Goal: Task Accomplishment & Management: Use online tool/utility

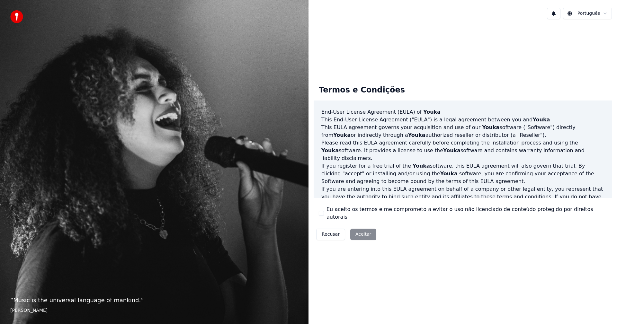
click at [343, 213] on label "Eu aceito os termos e me comprometo a evitar o uso não licenciado de conteúdo p…" at bounding box center [467, 213] width 280 height 15
click at [324, 213] on button "Eu aceito os termos e me comprometo a evitar o uso não licenciado de conteúdo p…" at bounding box center [321, 213] width 5 height 5
click at [358, 229] on button "Aceitar" at bounding box center [363, 235] width 26 height 12
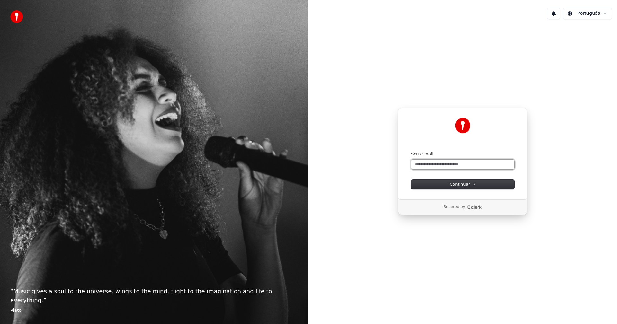
click at [469, 165] on input "Seu e-mail" at bounding box center [463, 165] width 104 height 10
click at [483, 181] on button "Continuar" at bounding box center [463, 185] width 104 height 10
type input "**********"
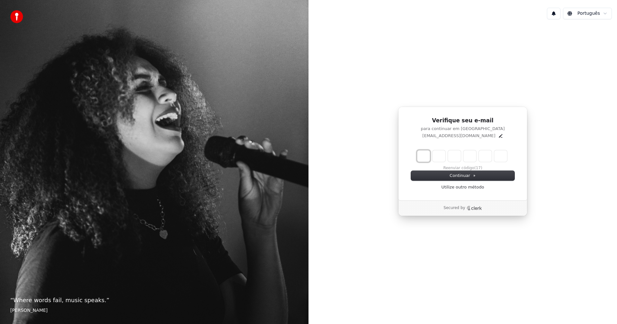
click at [422, 152] on input "Enter verification code. Digit 1" at bounding box center [423, 156] width 13 height 12
type input "*"
type input "**"
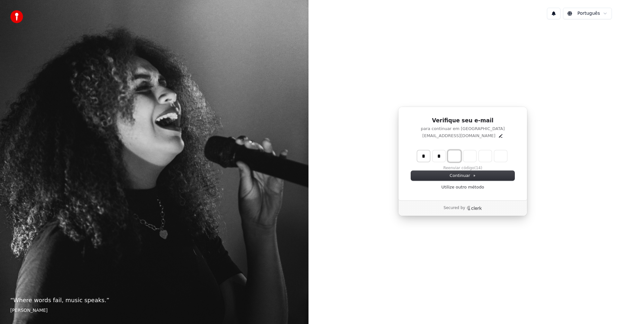
type input "*"
type input "***"
type input "*"
type input "****"
type input "*"
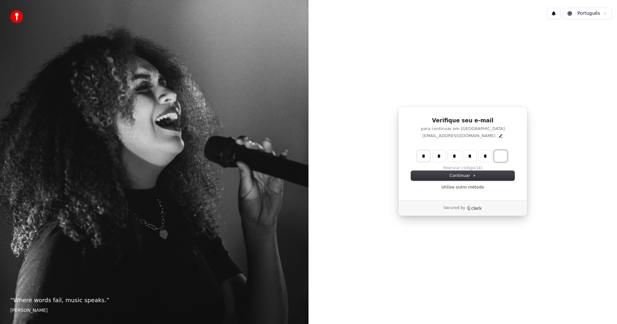
type input "******"
type input "*"
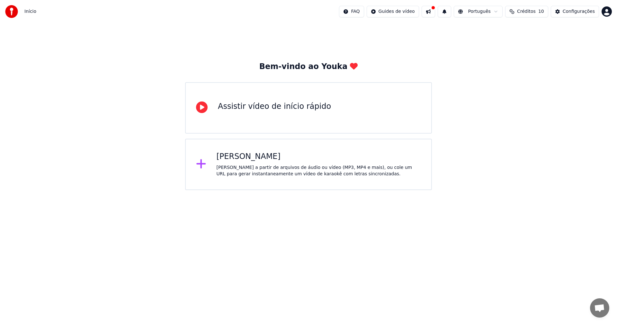
click at [317, 159] on div "[PERSON_NAME]" at bounding box center [319, 157] width 205 height 10
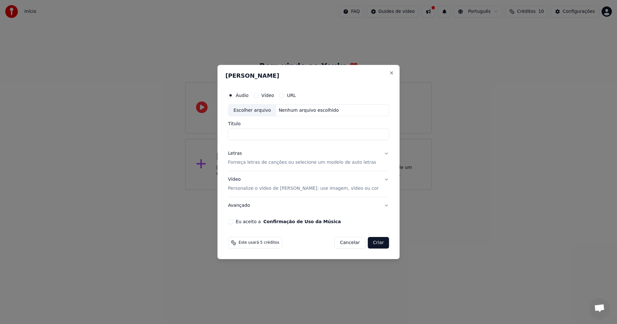
click at [285, 95] on button "URL" at bounding box center [281, 95] width 5 height 5
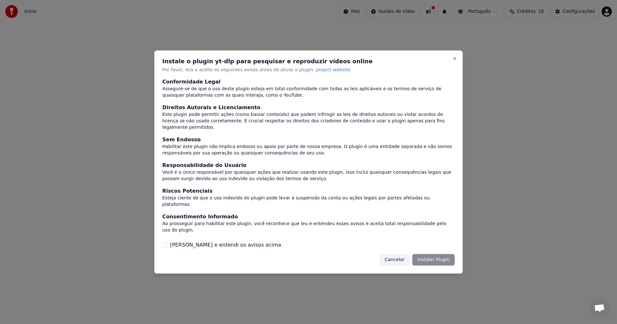
click at [407, 254] on button "Cancelar" at bounding box center [395, 260] width 30 height 12
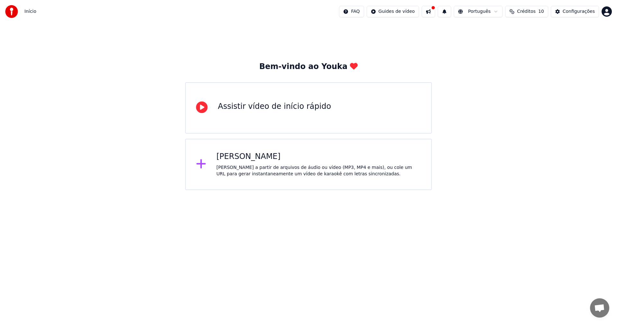
click at [286, 173] on div "[PERSON_NAME] a partir de arquivos de áudio ou vídeo (MP3, MP4 e mais), ou cole…" at bounding box center [319, 171] width 205 height 13
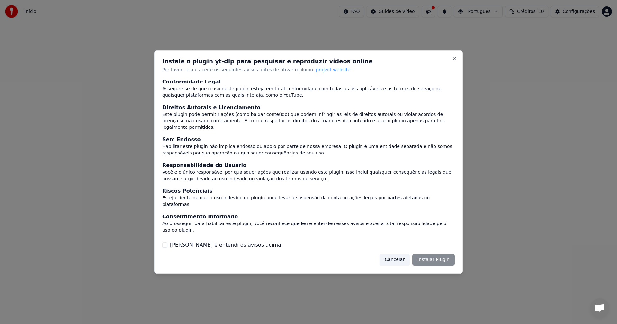
click at [400, 254] on button "Cancelar" at bounding box center [395, 260] width 30 height 12
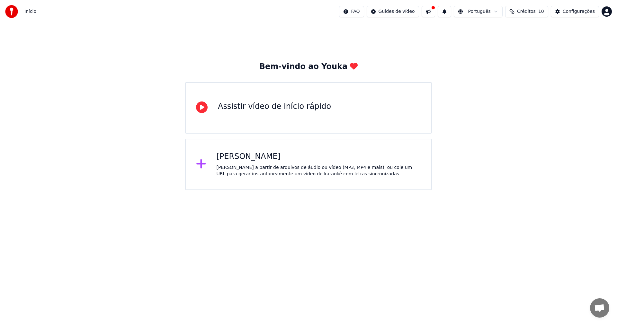
click at [274, 174] on div "[PERSON_NAME] a partir de arquivos de áudio ou vídeo (MP3, MP4 e mais), ou cole…" at bounding box center [319, 171] width 205 height 13
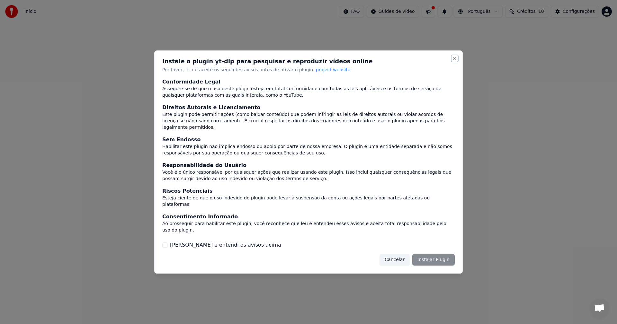
click at [457, 61] on button "Close" at bounding box center [454, 58] width 5 height 5
click at [453, 61] on button "Close" at bounding box center [454, 58] width 5 height 5
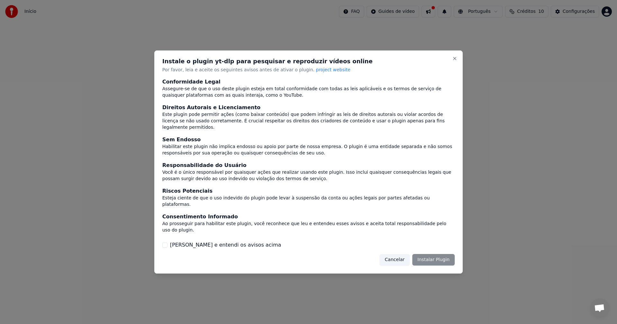
click at [396, 254] on button "Cancelar" at bounding box center [395, 260] width 30 height 12
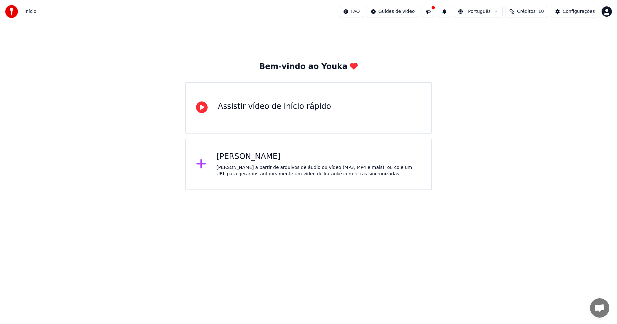
click at [261, 150] on div "Criar Karaokê Crie karaokê a partir de arquivos de áudio ou vídeo (MP3, MP4 e m…" at bounding box center [308, 164] width 247 height 51
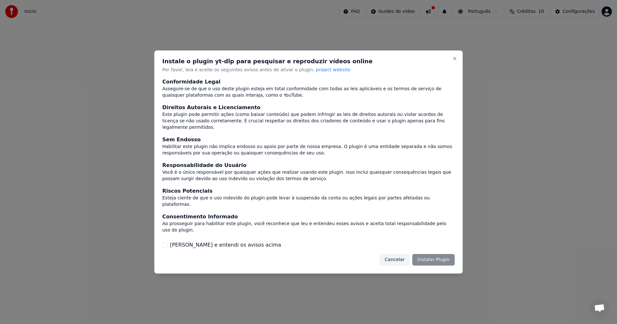
click at [167, 243] on button "[PERSON_NAME] e entendi os avisos acima" at bounding box center [164, 245] width 5 height 5
click at [437, 254] on button "Instalar Plugin" at bounding box center [433, 260] width 42 height 12
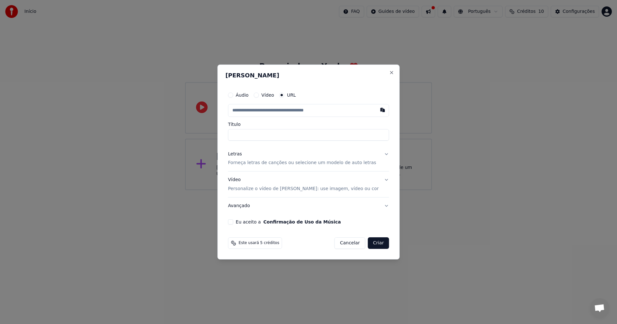
click at [319, 109] on input "text" at bounding box center [308, 110] width 161 height 13
paste input "**********"
type input "**********"
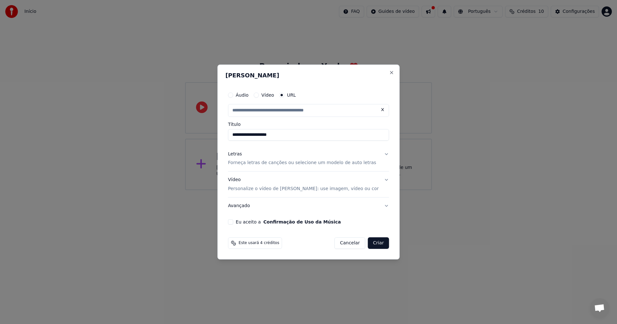
click at [247, 221] on label "Eu aceito a Confirmação de Uso da Música" at bounding box center [288, 222] width 105 height 5
click at [233, 221] on button "Eu aceito a Confirmação de Uso da Música" at bounding box center [230, 222] width 5 height 5
click at [377, 179] on button "Vídeo Personalize o vídeo de karaokê: use imagem, vídeo ou cor" at bounding box center [308, 185] width 161 height 26
type input "**********"
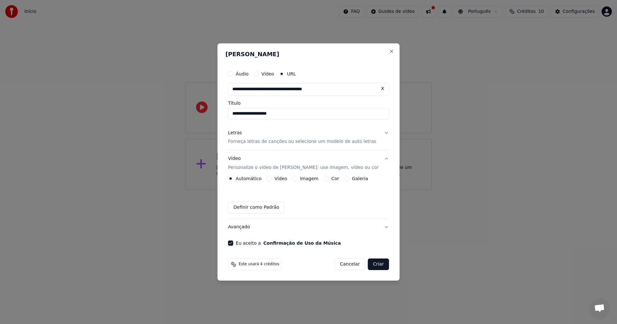
click at [377, 158] on button "Vídeo Personalize o vídeo de karaokê: use imagem, vídeo ou cor" at bounding box center [308, 164] width 161 height 26
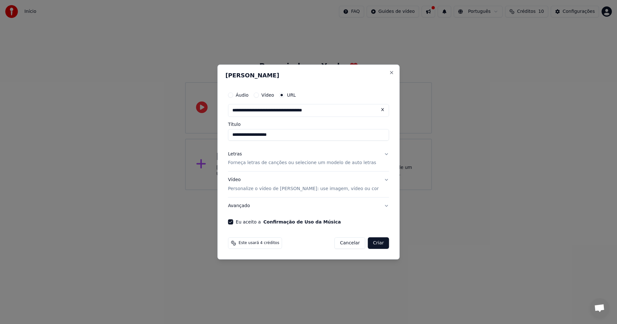
click at [372, 243] on button "Criar" at bounding box center [378, 244] width 21 height 12
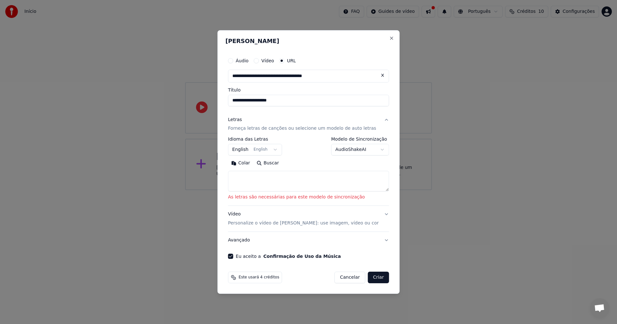
click at [296, 183] on textarea at bounding box center [308, 181] width 161 height 21
paste textarea "**********"
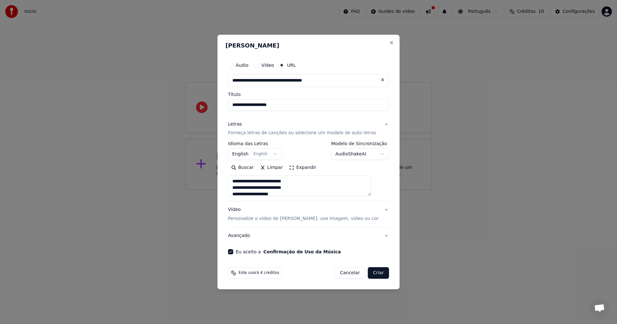
scroll to position [172, 0]
type textarea "**********"
click at [281, 153] on button "English English" at bounding box center [255, 155] width 54 height 12
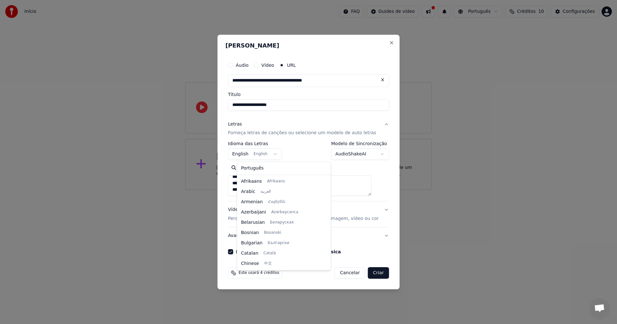
scroll to position [51, 0]
select select "**"
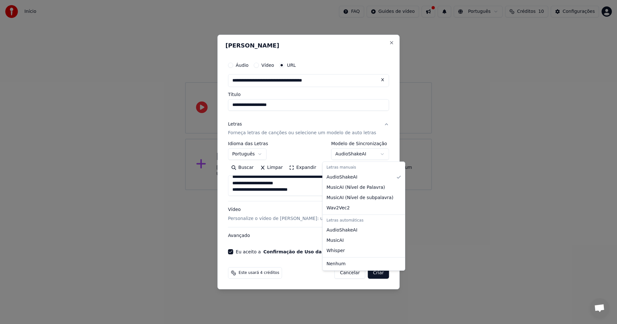
click at [376, 154] on body "**********" at bounding box center [308, 95] width 617 height 190
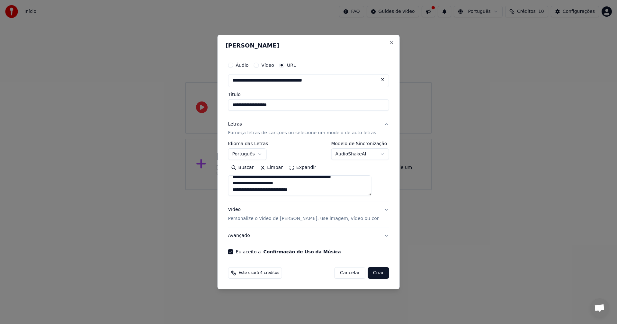
click at [371, 275] on button "Criar" at bounding box center [378, 273] width 21 height 12
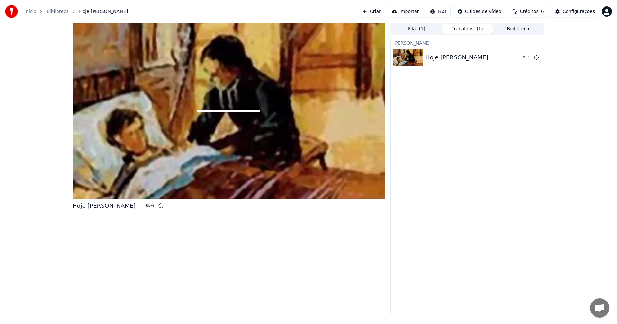
click at [449, 82] on div "Criar Karaokê Hoje Serás Champagnat 99 %" at bounding box center [468, 177] width 154 height 276
click at [453, 128] on div "Criar Karaokê Hoje Serás Champagnat 99 %" at bounding box center [468, 177] width 154 height 276
click at [456, 125] on div "Criar Karaokê Hoje Serás Champagnat 99 %" at bounding box center [468, 177] width 154 height 276
click at [474, 98] on div "Criar Karaokê Hoje Serás Champagnat 99 %" at bounding box center [468, 177] width 154 height 276
click at [457, 60] on div "Hoje [PERSON_NAME]" at bounding box center [457, 57] width 63 height 9
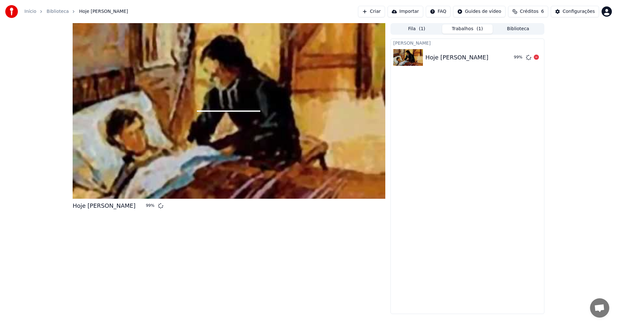
click at [457, 60] on div "Hoje [PERSON_NAME]" at bounding box center [457, 57] width 63 height 9
click at [506, 54] on div "Hoje [PERSON_NAME]" at bounding box center [467, 57] width 83 height 9
click at [479, 54] on div "Hoje [PERSON_NAME]" at bounding box center [457, 57] width 63 height 9
click at [480, 54] on div "Hoje [PERSON_NAME]" at bounding box center [457, 57] width 63 height 9
click at [525, 59] on div "99 %" at bounding box center [522, 58] width 20 height 8
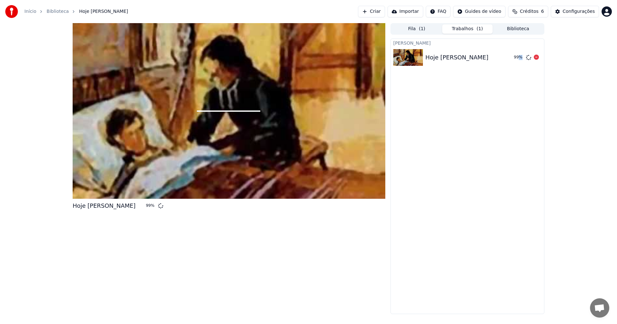
click at [525, 60] on div "99 %" at bounding box center [522, 58] width 20 height 8
click at [529, 58] on icon at bounding box center [529, 58] width 6 height 6
click at [529, 58] on icon at bounding box center [528, 57] width 5 height 5
click at [529, 58] on icon at bounding box center [529, 58] width 6 height 6
click at [447, 53] on div "Hoje [PERSON_NAME]" at bounding box center [457, 57] width 63 height 9
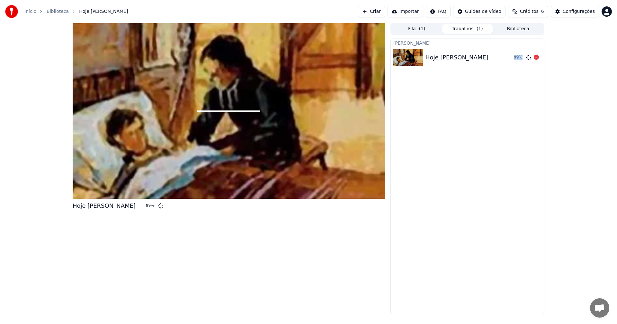
click at [447, 53] on div "Hoje [PERSON_NAME]" at bounding box center [457, 57] width 63 height 9
click at [518, 27] on button "Biblioteca" at bounding box center [518, 28] width 51 height 9
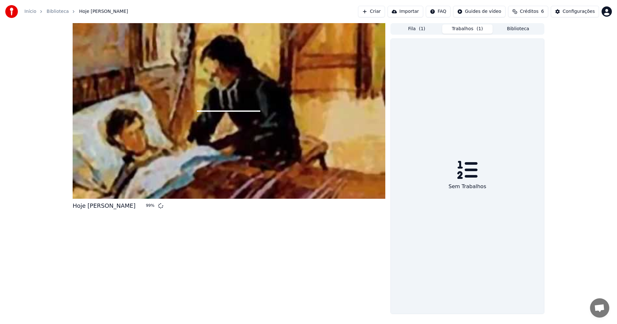
click at [473, 29] on button "Trabalhos ( 1 )" at bounding box center [467, 28] width 51 height 9
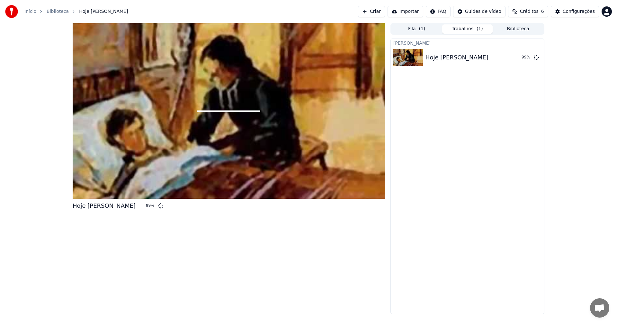
click at [514, 25] on button "Biblioteca" at bounding box center [518, 28] width 51 height 9
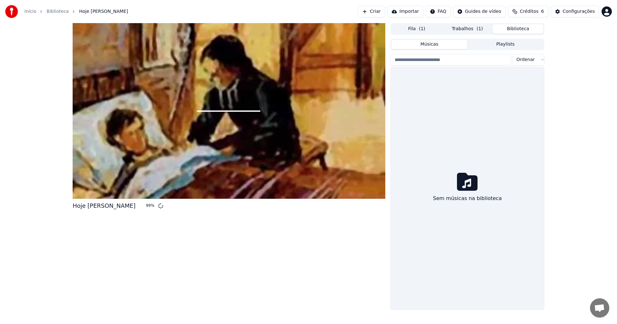
click at [424, 28] on span "( 1 )" at bounding box center [422, 29] width 6 height 6
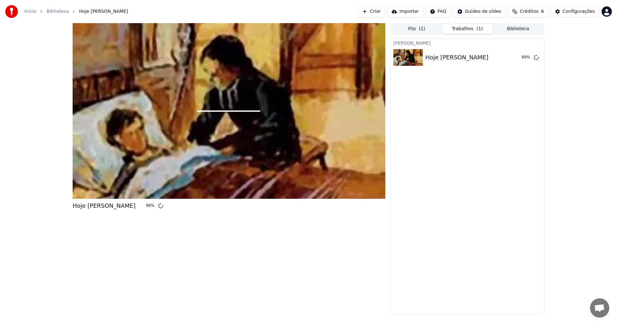
click at [471, 31] on button "Trabalhos ( 1 )" at bounding box center [467, 28] width 51 height 9
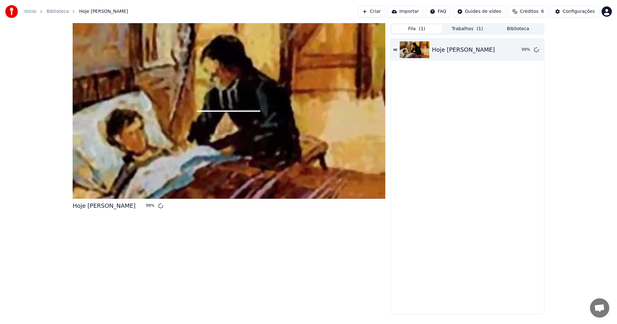
click at [408, 29] on button "Fila ( 1 )" at bounding box center [417, 28] width 51 height 9
click at [466, 111] on div "Hoje [PERSON_NAME] 99 %" at bounding box center [467, 176] width 153 height 275
click at [578, 19] on div "Início Biblioteca Hoje [PERSON_NAME] Criar Importar FAQ Guides de vídeo Crédito…" at bounding box center [308, 11] width 617 height 23
click at [577, 13] on div "Configurações" at bounding box center [579, 11] width 32 height 6
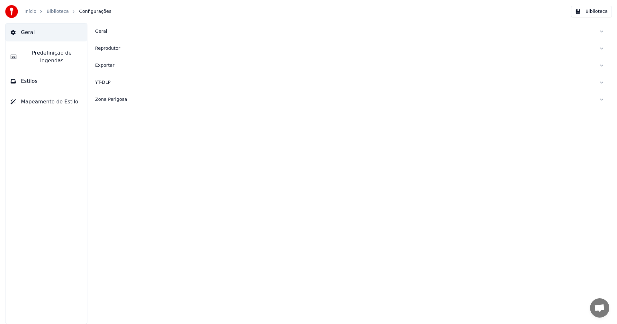
click at [607, 7] on button "Biblioteca" at bounding box center [591, 12] width 41 height 12
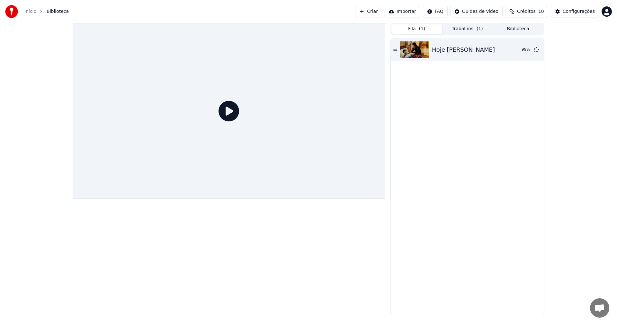
click at [421, 29] on span "( 1 )" at bounding box center [422, 29] width 6 height 6
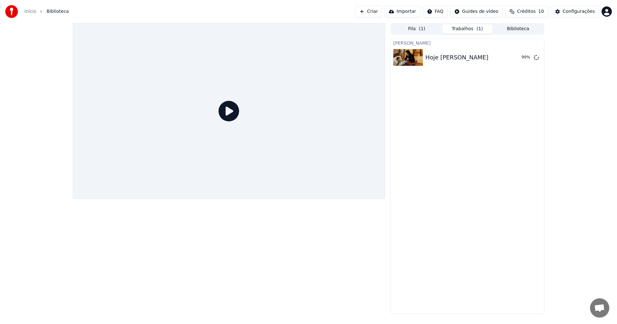
click at [473, 29] on button "Trabalhos ( 1 )" at bounding box center [467, 28] width 51 height 9
click at [428, 34] on div "Fila ( 1 ) Trabalhos ( 1 ) Biblioteca" at bounding box center [468, 29] width 154 height 12
click at [494, 14] on html "Início Biblioteca Criar Importar FAQ Guides de vídeo Créditos 10 Configurações …" at bounding box center [308, 162] width 617 height 324
click at [382, 8] on html "Início Biblioteca Criar Importar FAQ Guides de vídeo Créditos 10 Configurações …" at bounding box center [308, 162] width 617 height 324
click at [380, 10] on button "Criar" at bounding box center [368, 12] width 27 height 12
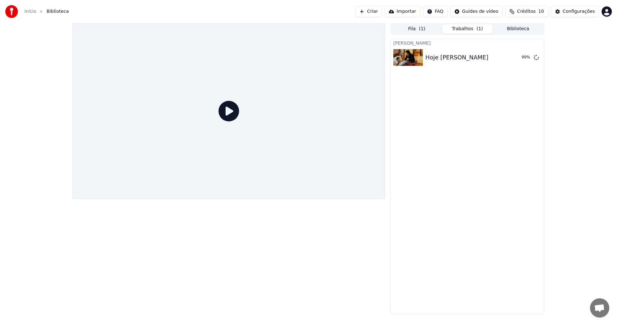
click at [482, 109] on div "Criar Karaokê Hoje Serás Champagnat 99 %" at bounding box center [468, 177] width 154 height 276
click at [376, 10] on button "Criar" at bounding box center [368, 12] width 27 height 12
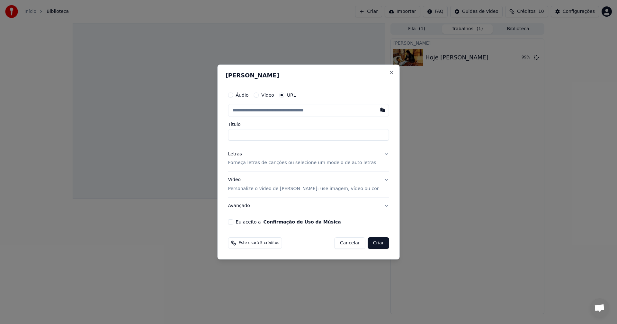
type input "**********"
drag, startPoint x: 296, startPoint y: 135, endPoint x: 256, endPoint y: 135, distance: 39.9
click at [256, 135] on input "**********" at bounding box center [308, 135] width 161 height 12
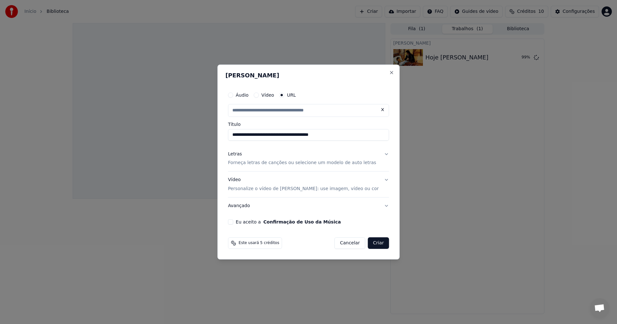
click at [349, 110] on input "text" at bounding box center [308, 110] width 161 height 13
paste input "**********"
type input "**********"
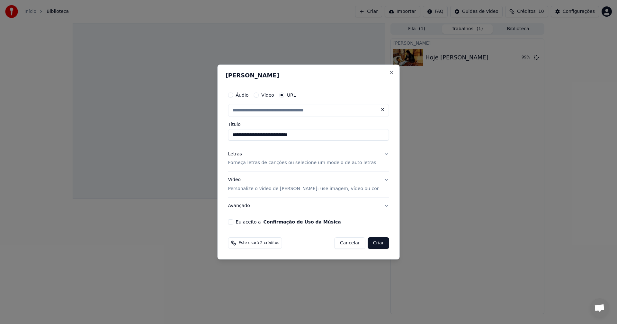
click at [285, 162] on p "Forneça letras de canções ou selecione um modelo de auto letras" at bounding box center [302, 163] width 148 height 6
type input "**********"
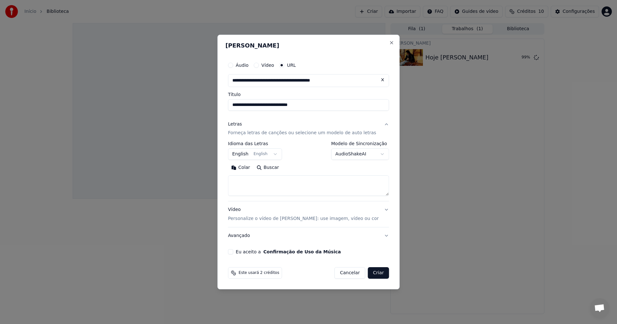
click at [291, 187] on textarea at bounding box center [308, 186] width 161 height 21
paste textarea "**********"
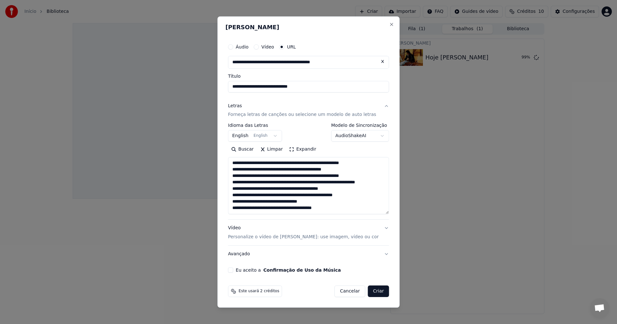
scroll to position [60, 0]
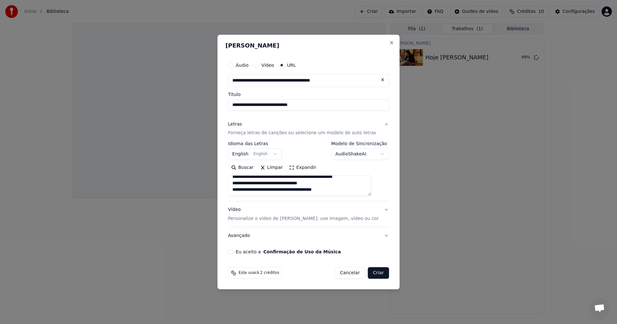
type textarea "**********"
click at [281, 156] on body "**********" at bounding box center [308, 162] width 617 height 324
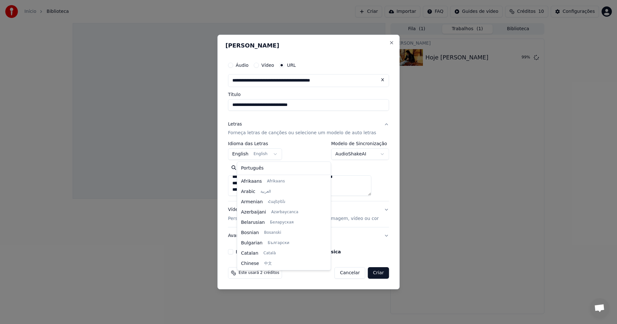
scroll to position [51, 0]
select select "**"
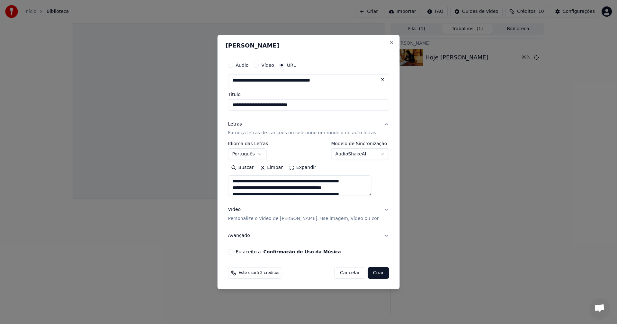
scroll to position [62, 0]
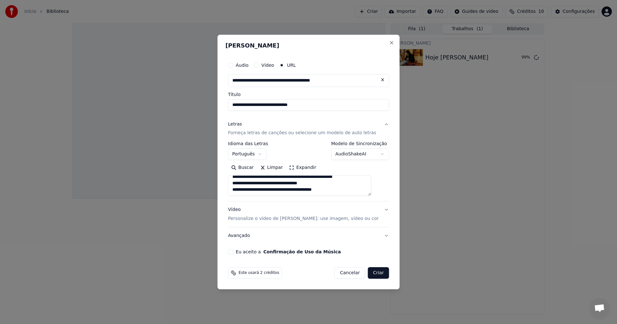
click at [233, 252] on button "Eu aceito a Confirmação de Uso da Música" at bounding box center [230, 251] width 5 height 5
click at [375, 273] on button "Criar" at bounding box center [378, 273] width 21 height 12
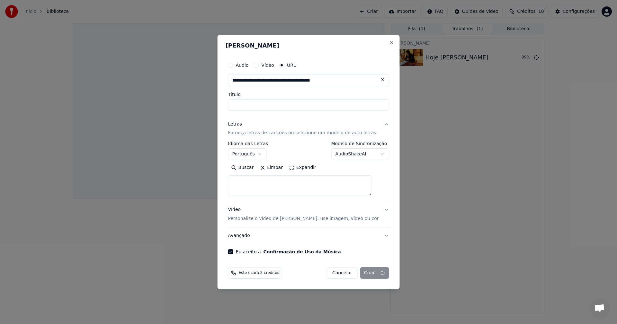
select select
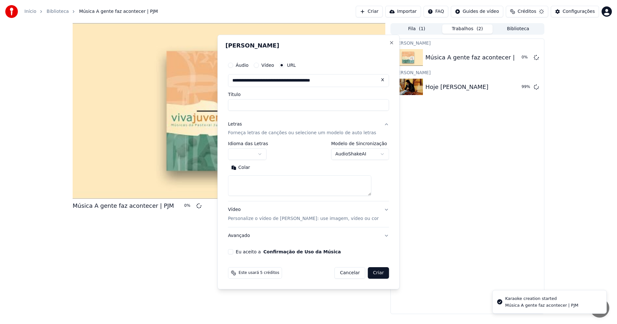
scroll to position [0, 0]
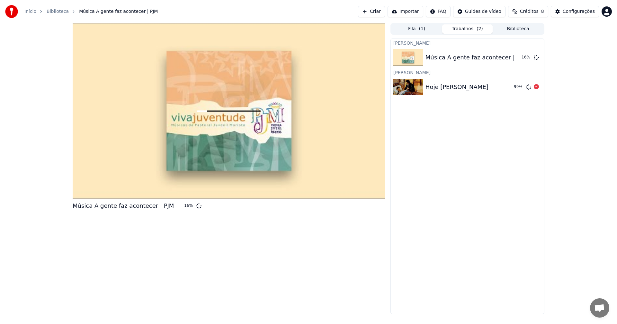
click at [491, 84] on div "Hoje [PERSON_NAME]" at bounding box center [467, 87] width 83 height 9
click at [422, 87] on img at bounding box center [409, 87] width 30 height 17
click at [423, 57] on img at bounding box center [409, 57] width 30 height 17
drag, startPoint x: 513, startPoint y: 30, endPoint x: 510, endPoint y: 32, distance: 4.2
click at [513, 31] on button "Biblioteca" at bounding box center [518, 28] width 51 height 9
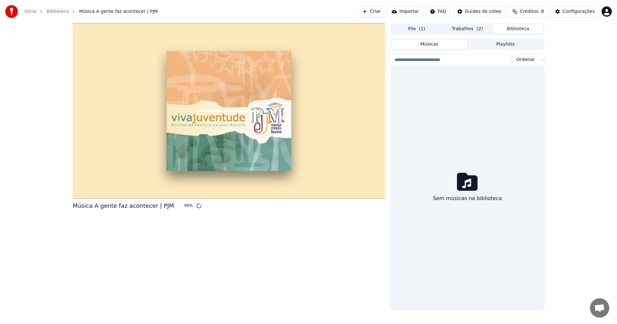
click at [459, 30] on button "Trabalhos ( 2 )" at bounding box center [467, 28] width 51 height 9
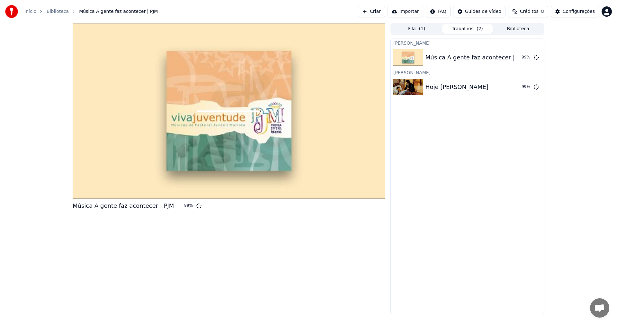
click at [506, 34] on div "Fila ( 1 ) Trabalhos ( 2 ) Biblioteca" at bounding box center [468, 29] width 154 height 12
click at [509, 30] on button "Biblioteca" at bounding box center [518, 28] width 51 height 9
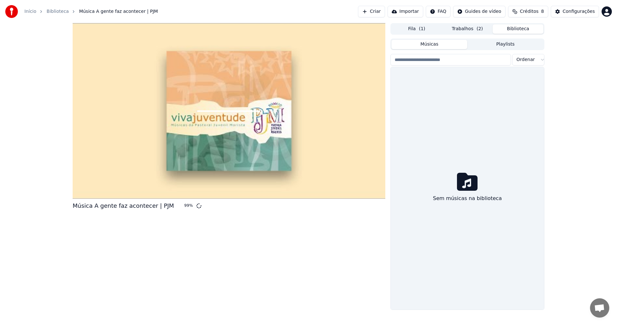
click at [471, 25] on div "Fila ( 1 ) Trabalhos ( 2 ) Biblioteca" at bounding box center [468, 29] width 154 height 12
click at [459, 32] on button "Trabalhos ( 2 )" at bounding box center [467, 28] width 51 height 9
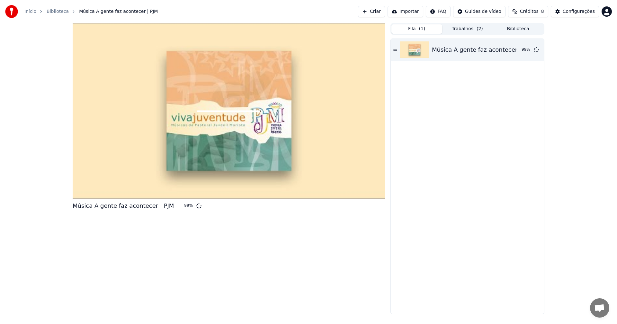
click at [414, 30] on button "Fila ( 1 )" at bounding box center [417, 28] width 51 height 9
click at [474, 28] on button "Trabalhos ( 2 )" at bounding box center [467, 28] width 51 height 9
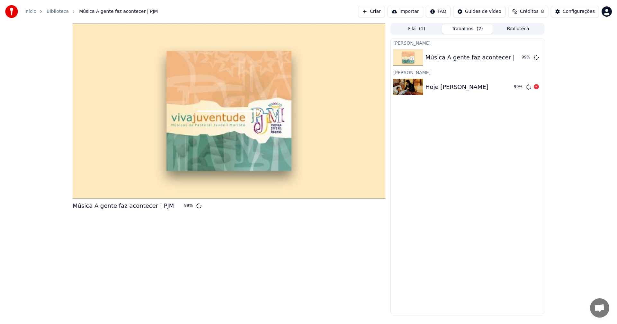
click at [468, 84] on div "Hoje [PERSON_NAME]" at bounding box center [457, 87] width 63 height 9
click at [468, 83] on div "Hoje [PERSON_NAME]" at bounding box center [457, 87] width 63 height 9
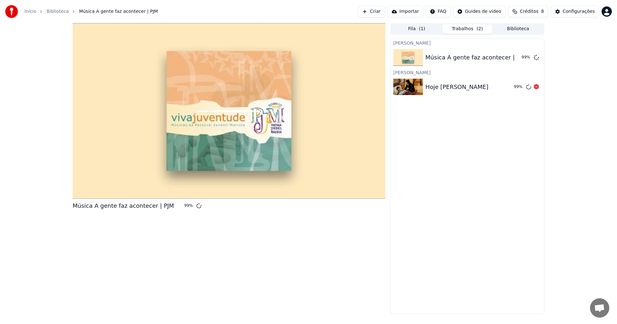
drag, startPoint x: 468, startPoint y: 83, endPoint x: 481, endPoint y: 50, distance: 35.7
click at [469, 83] on div "Hoje [PERSON_NAME]" at bounding box center [457, 87] width 63 height 9
click at [481, 61] on div "Música A gente faz acontecer | PJM" at bounding box center [476, 57] width 101 height 9
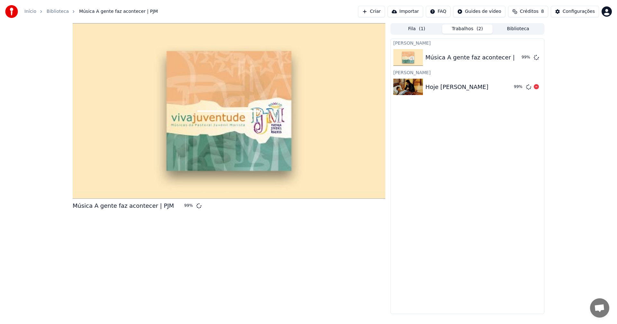
click at [481, 88] on div "Hoje [PERSON_NAME]" at bounding box center [457, 87] width 63 height 9
click at [412, 29] on button "Fila ( 1 )" at bounding box center [417, 28] width 51 height 9
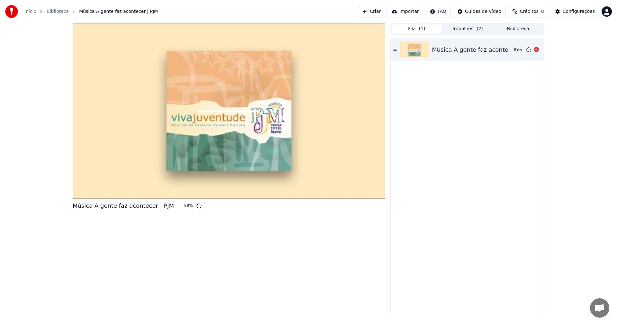
click at [393, 48] on div "Música A gente faz acontecer | PJM 99 %" at bounding box center [467, 50] width 153 height 22
click at [478, 27] on span "( 2 )" at bounding box center [480, 29] width 6 height 6
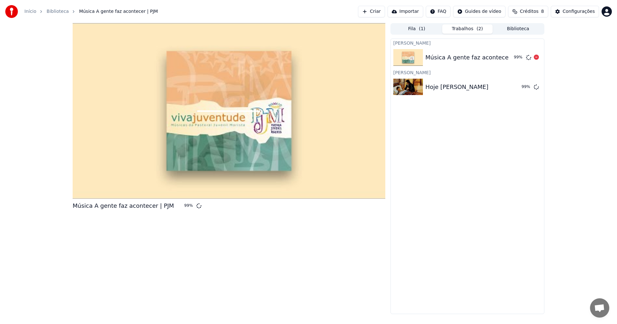
click at [465, 55] on div "Música A gente faz acontecer | PJM" at bounding box center [476, 57] width 101 height 9
click at [476, 90] on div "Hoje [PERSON_NAME] 99 %" at bounding box center [467, 87] width 153 height 22
click at [475, 97] on div "Hoje [PERSON_NAME] 99 %" at bounding box center [467, 87] width 153 height 22
click at [457, 60] on div "Música A gente faz acontecer | PJM" at bounding box center [476, 57] width 101 height 9
click at [462, 85] on div "Hoje [PERSON_NAME]" at bounding box center [457, 87] width 63 height 9
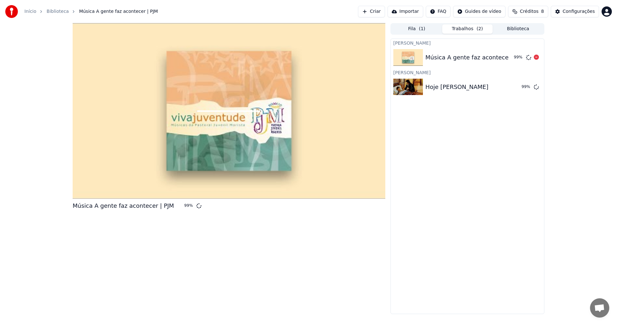
click at [464, 50] on div "Música A gente faz acontecer | PJM 99 %" at bounding box center [467, 58] width 153 height 22
click at [464, 49] on div "Música A gente faz acontecer | PJM 99 %" at bounding box center [467, 58] width 153 height 22
click at [464, 50] on div "Música A gente faz acontecer | PJM 99 %" at bounding box center [467, 58] width 153 height 22
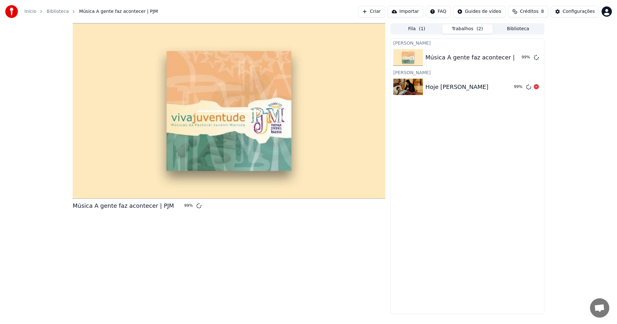
click at [467, 81] on div "Hoje [PERSON_NAME] 99 %" at bounding box center [467, 87] width 153 height 22
click at [471, 58] on div "Música A gente faz acontecer | PJM" at bounding box center [476, 57] width 101 height 9
click at [470, 56] on div "Música A gente faz acontecer | PJM" at bounding box center [476, 57] width 101 height 9
drag, startPoint x: 442, startPoint y: 91, endPoint x: 447, endPoint y: 105, distance: 14.6
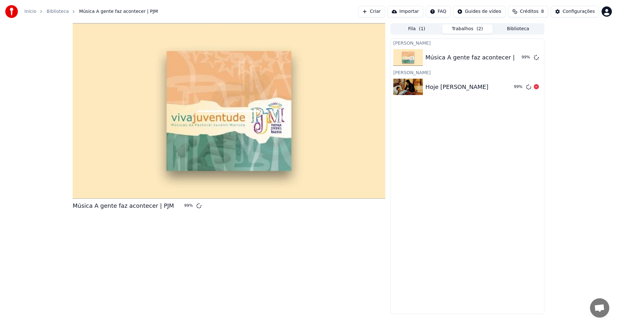
click at [441, 90] on div "Hoje [PERSON_NAME]" at bounding box center [457, 87] width 63 height 9
click at [449, 121] on div "Criar Karaokê Música A gente faz acontecer | PJM 99 % Criar Karaokê Hoje Serás …" at bounding box center [468, 177] width 154 height 276
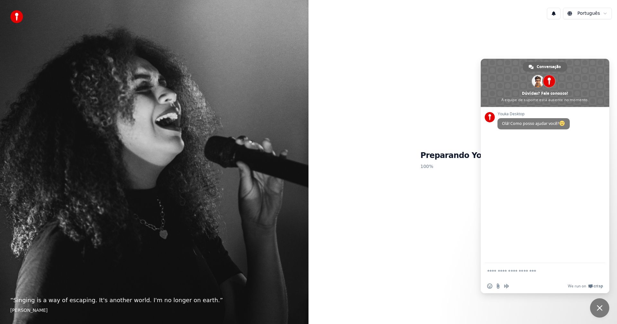
click at [601, 308] on span "Bate-papo" at bounding box center [600, 308] width 6 height 6
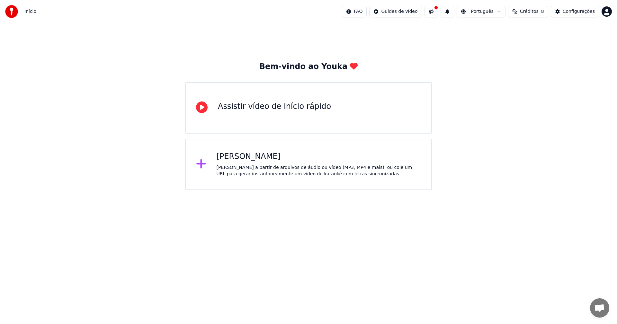
click at [369, 175] on div "[PERSON_NAME] a partir de arquivos de áudio ou vídeo (MP3, MP4 e mais), ou cole…" at bounding box center [319, 171] width 205 height 13
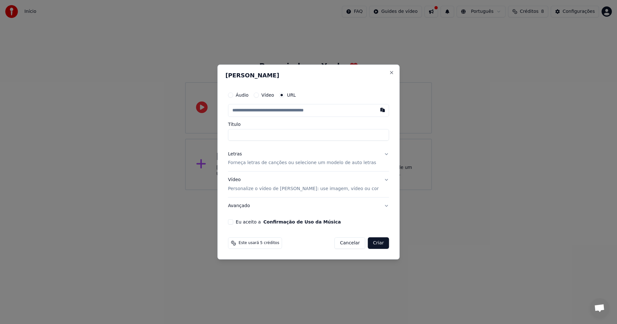
click at [305, 113] on input "text" at bounding box center [308, 110] width 161 height 13
paste input "**********"
type input "**********"
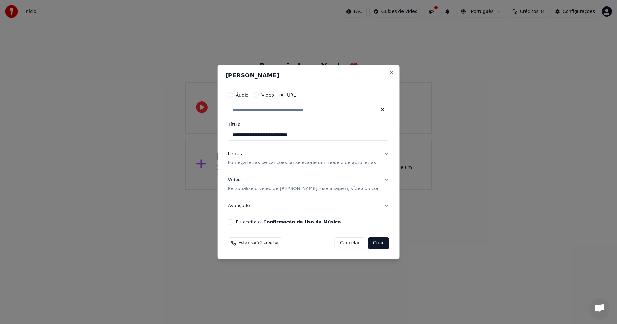
click at [336, 162] on p "Forneça letras de canções ou selecione um modelo de auto letras" at bounding box center [302, 163] width 148 height 6
type input "**********"
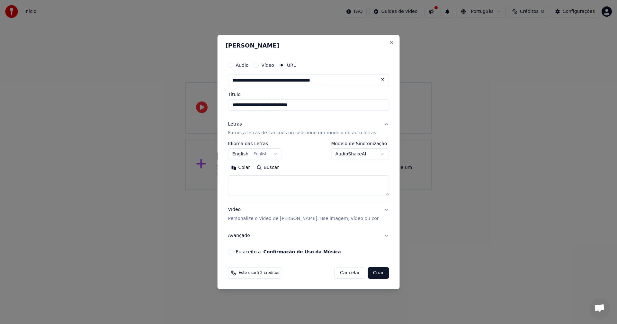
click at [292, 186] on textarea at bounding box center [308, 186] width 161 height 21
paste textarea "**********"
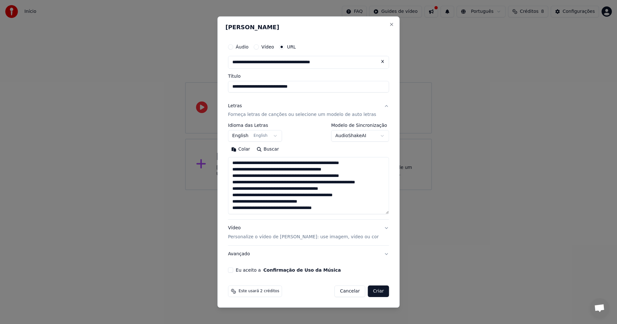
scroll to position [60, 0]
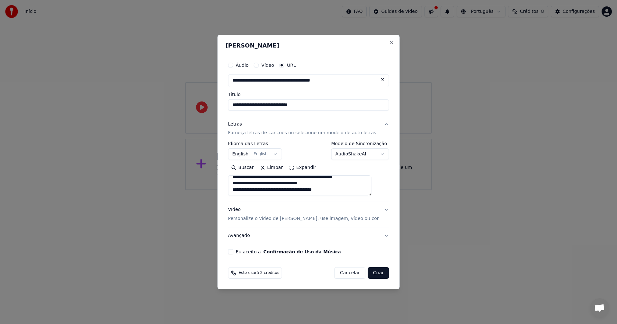
type textarea "**********"
click at [276, 155] on button "English English" at bounding box center [255, 155] width 54 height 12
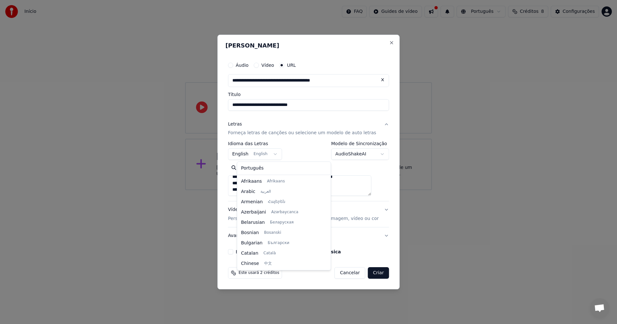
scroll to position [51, 0]
select select "**"
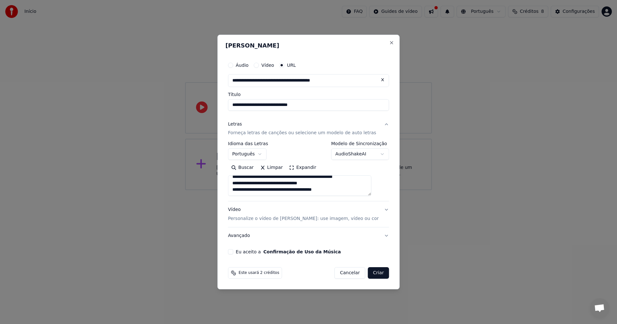
click at [233, 251] on button "Eu aceito a Confirmação de Uso da Música" at bounding box center [230, 251] width 5 height 5
click at [370, 273] on button "Criar" at bounding box center [378, 273] width 21 height 12
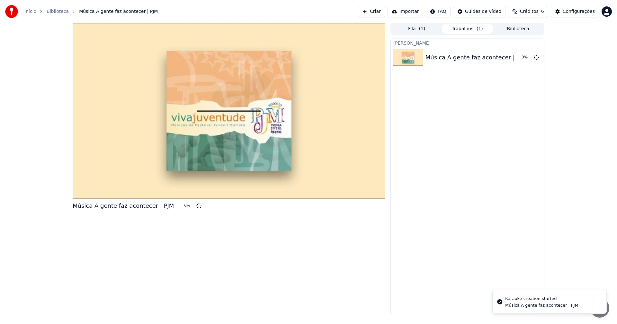
click at [419, 23] on div "Fila ( 1 ) Trabalhos ( 1 ) Biblioteca" at bounding box center [468, 29] width 154 height 12
click at [421, 29] on span "( 1 )" at bounding box center [422, 29] width 6 height 6
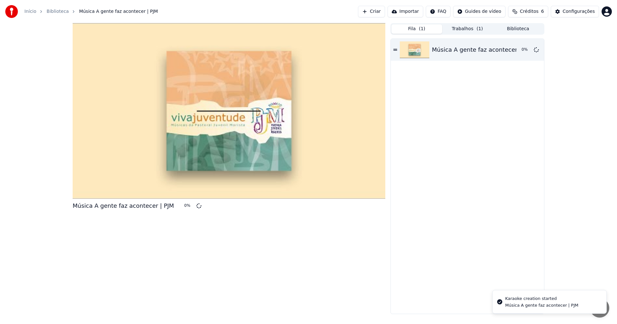
click at [465, 31] on button "Trabalhos ( 1 )" at bounding box center [467, 28] width 51 height 9
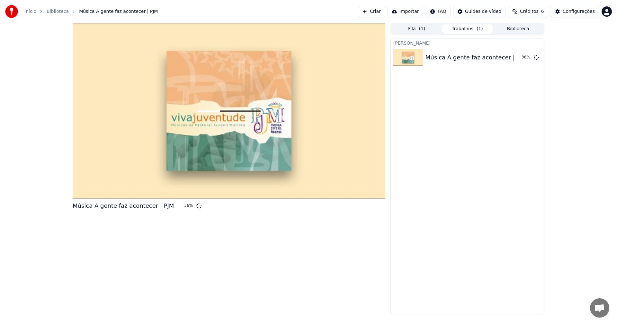
click at [438, 119] on div "Criar Karaokê Música A gente faz acontecer | PJM 36 %" at bounding box center [468, 177] width 154 height 276
click at [300, 244] on div "Música A gente faz acontecer | PJM 99 %" at bounding box center [229, 168] width 313 height 291
click at [269, 264] on div "Música A gente faz acontecer | PJM 99 %" at bounding box center [229, 168] width 313 height 291
click at [252, 125] on div at bounding box center [229, 111] width 313 height 176
